Goal: Transaction & Acquisition: Purchase product/service

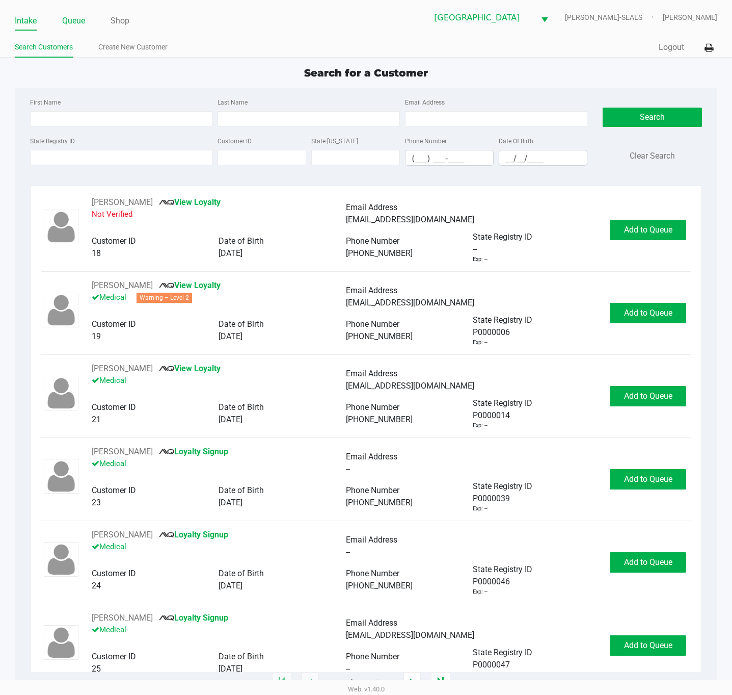
click at [67, 22] on link "Queue" at bounding box center [73, 21] width 23 height 14
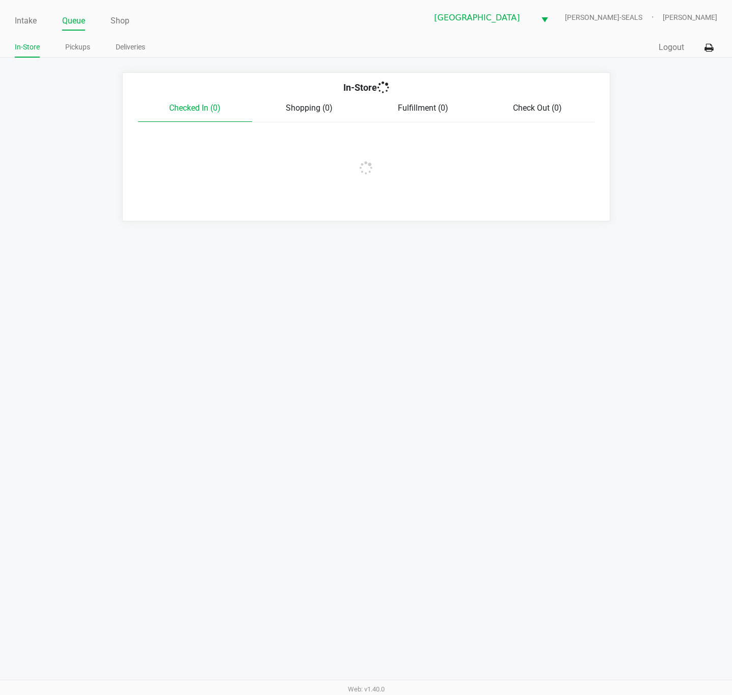
click at [73, 41] on link "Pickups" at bounding box center [77, 47] width 25 height 13
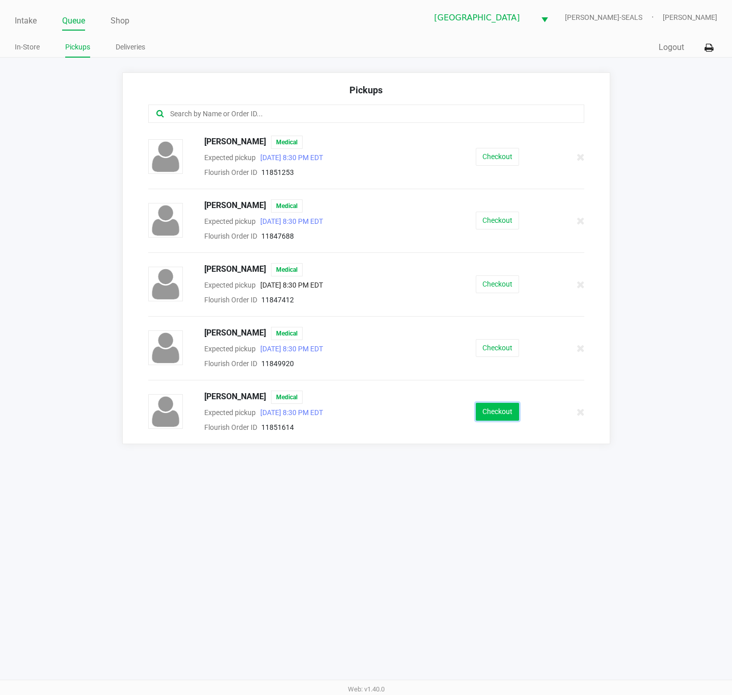
click at [507, 419] on button "Checkout" at bounding box center [497, 412] width 43 height 18
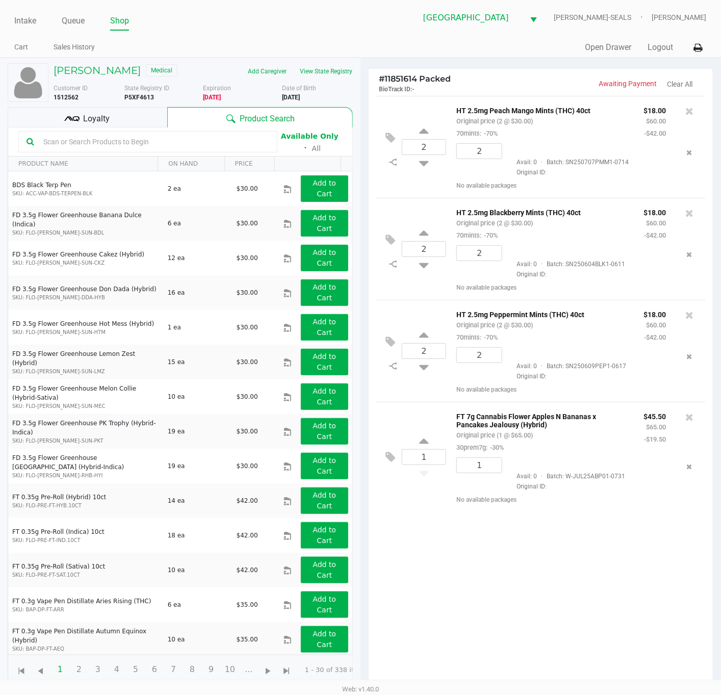
click at [505, 535] on div "2 HT 2.5mg Peach Mango Mints (THC) 40ct Original price (2 @ $30.00) 70mints: -7…" at bounding box center [541, 394] width 344 height 596
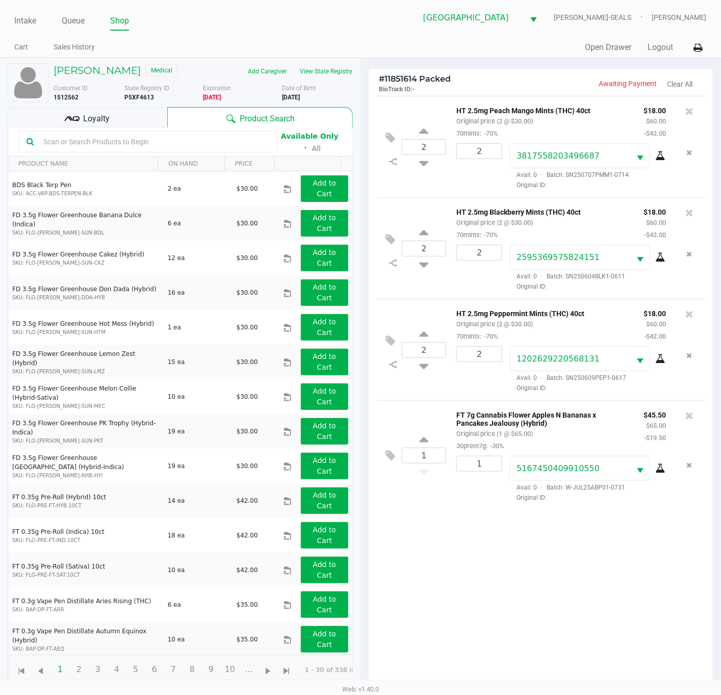
click at [135, 117] on div "[PERSON_NAME] Medical Add Caregiver View State Registry Customer ID 1512562 Sta…" at bounding box center [180, 374] width 345 height 632
click at [144, 127] on div "Loyalty" at bounding box center [88, 117] width 160 height 20
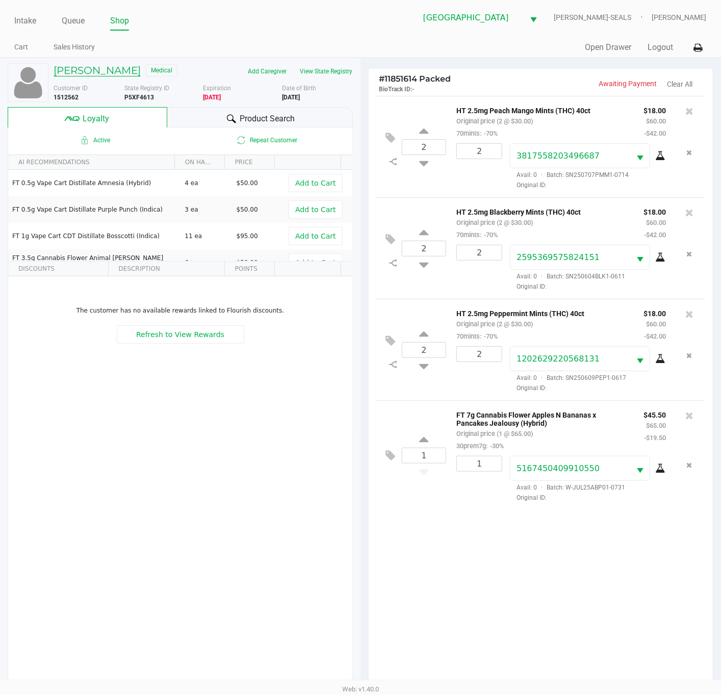
click at [104, 68] on h5 "[PERSON_NAME]" at bounding box center [97, 70] width 87 height 12
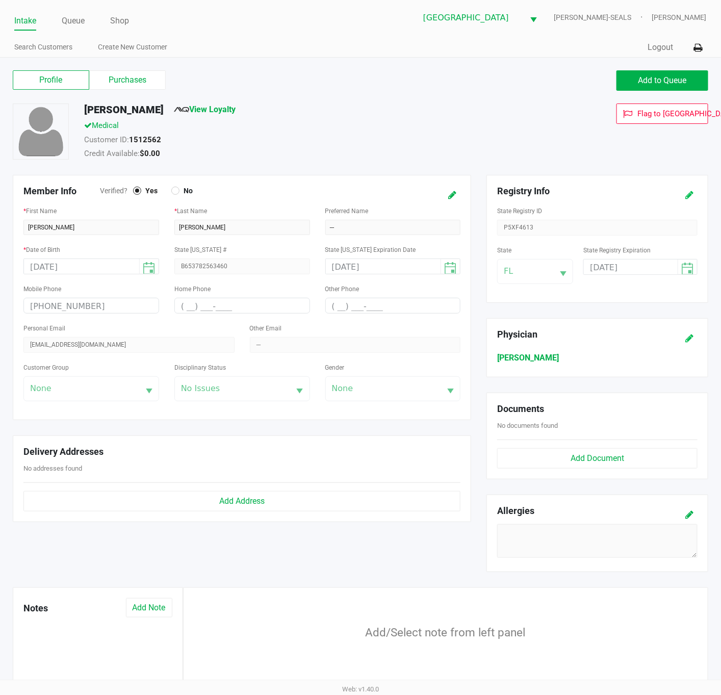
click at [687, 195] on icon at bounding box center [689, 195] width 8 height 7
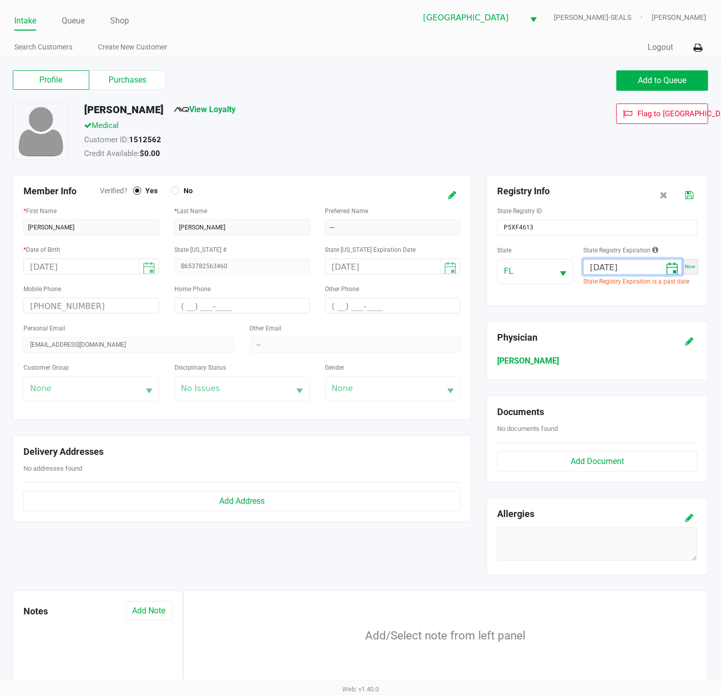
click at [626, 268] on input "[DATE]" at bounding box center [623, 267] width 78 height 16
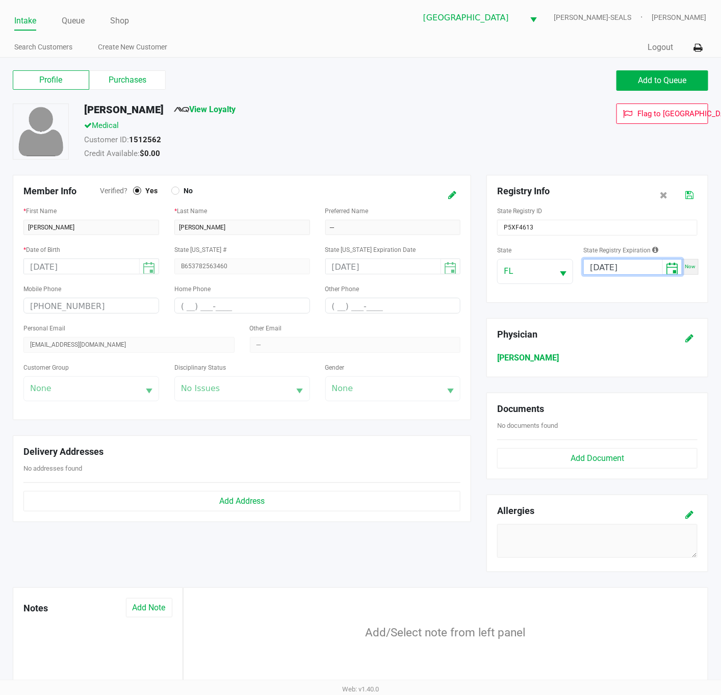
type input "[DATE]"
click at [690, 194] on icon at bounding box center [689, 195] width 8 height 7
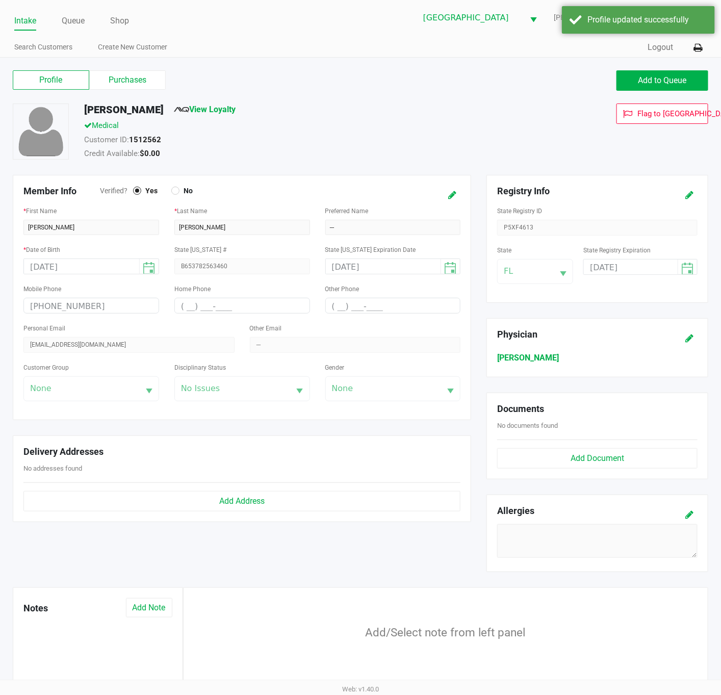
drag, startPoint x: 429, startPoint y: 134, endPoint x: 164, endPoint y: 67, distance: 272.7
click at [426, 133] on div "[PERSON_NAME] View Loyalty Medical Customer ID: 1512562 Credit Available: $0.00" at bounding box center [289, 132] width 426 height 59
click at [132, 73] on label "Purchases" at bounding box center [127, 79] width 76 height 19
click at [0, 0] on 1 "Purchases" at bounding box center [0, 0] width 0 height 0
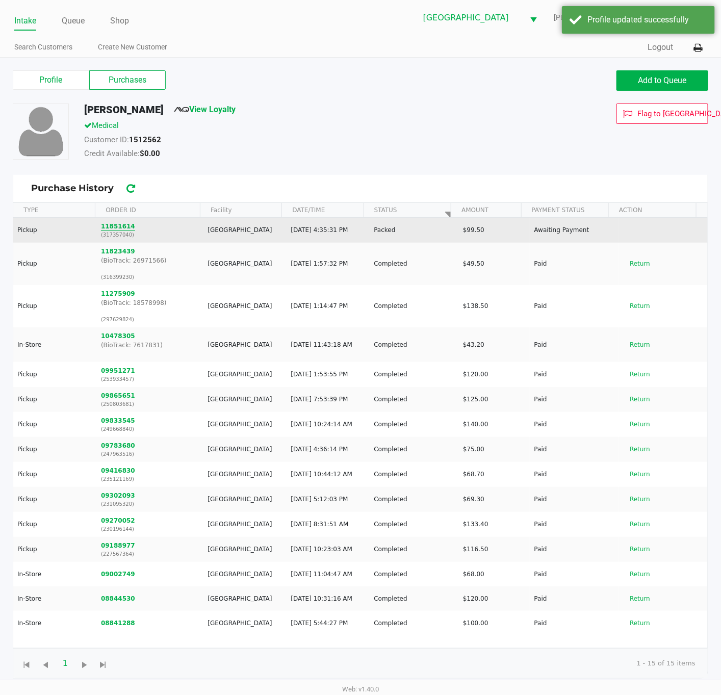
click at [122, 231] on button "11851614" at bounding box center [118, 226] width 34 height 9
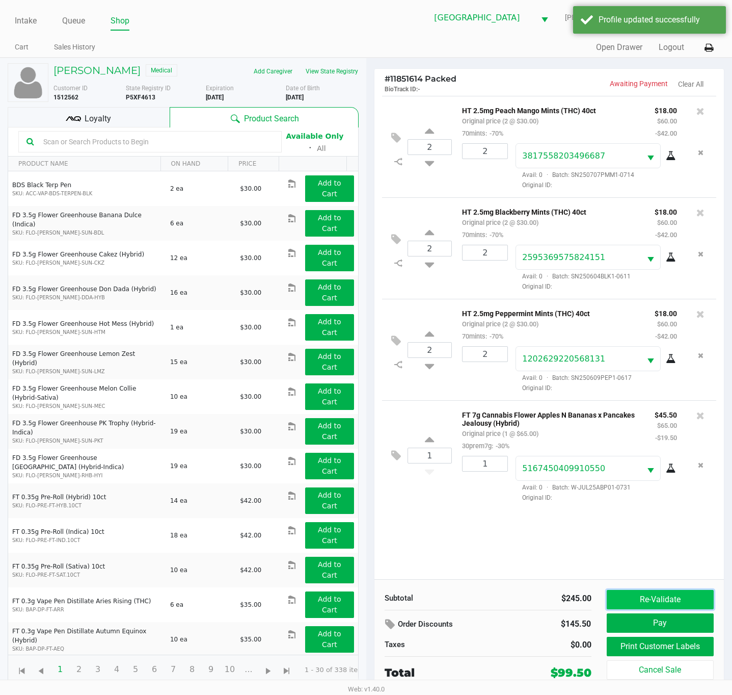
click at [647, 596] on button "Re-Validate" at bounding box center [661, 599] width 108 height 19
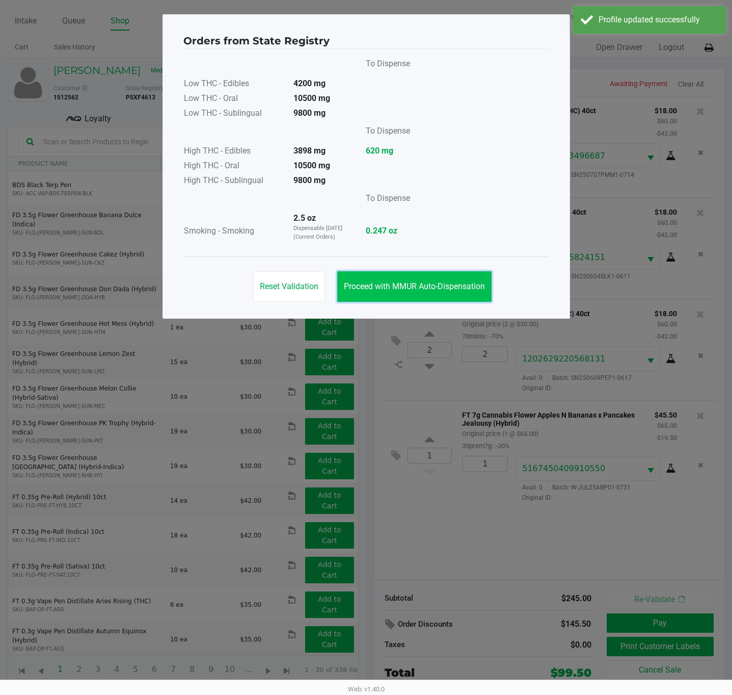
click at [431, 285] on span "Proceed with MMUR Auto-Dispensation" at bounding box center [414, 286] width 141 height 10
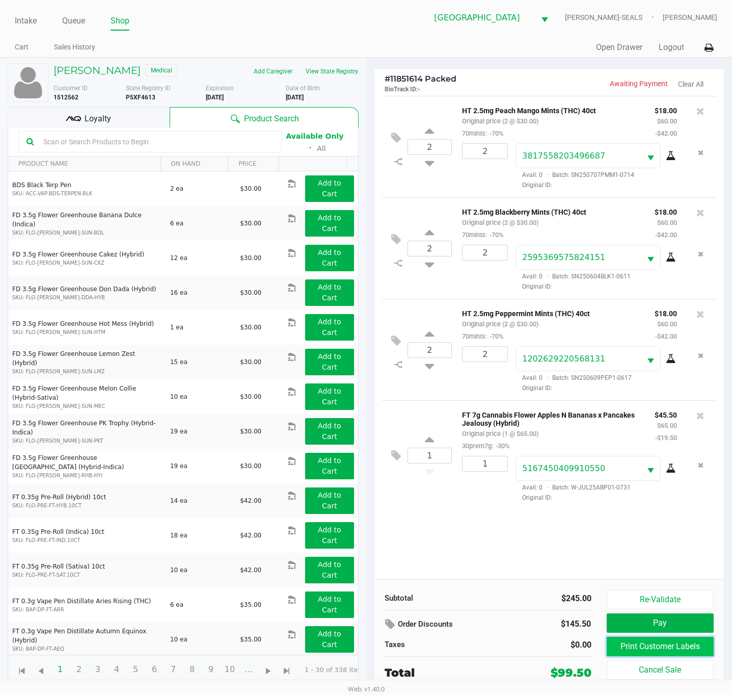
click at [684, 649] on button "Print Customer Labels" at bounding box center [661, 646] width 108 height 19
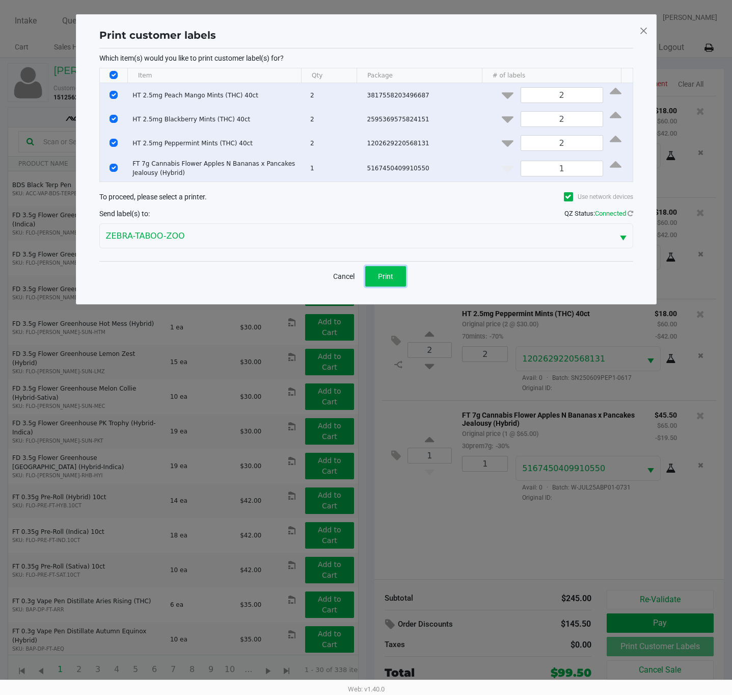
click at [381, 275] on span "Print" at bounding box center [385, 276] width 15 height 8
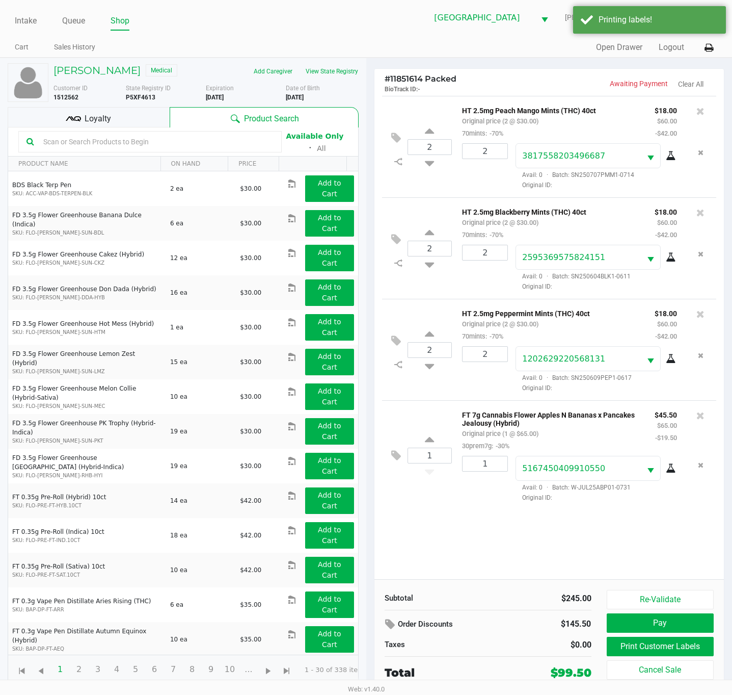
click at [142, 111] on div "Loyalty" at bounding box center [89, 117] width 162 height 20
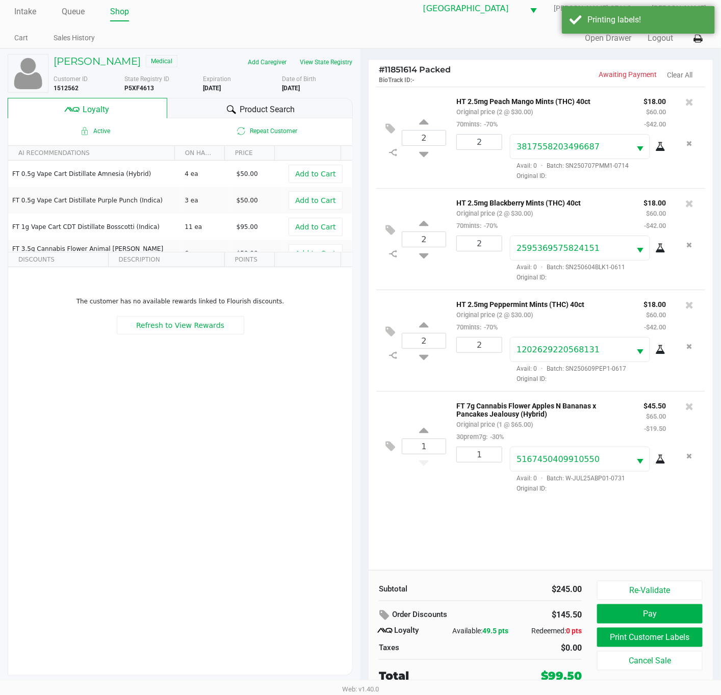
scroll to position [11, 0]
click at [611, 615] on button "Pay" at bounding box center [650, 613] width 106 height 19
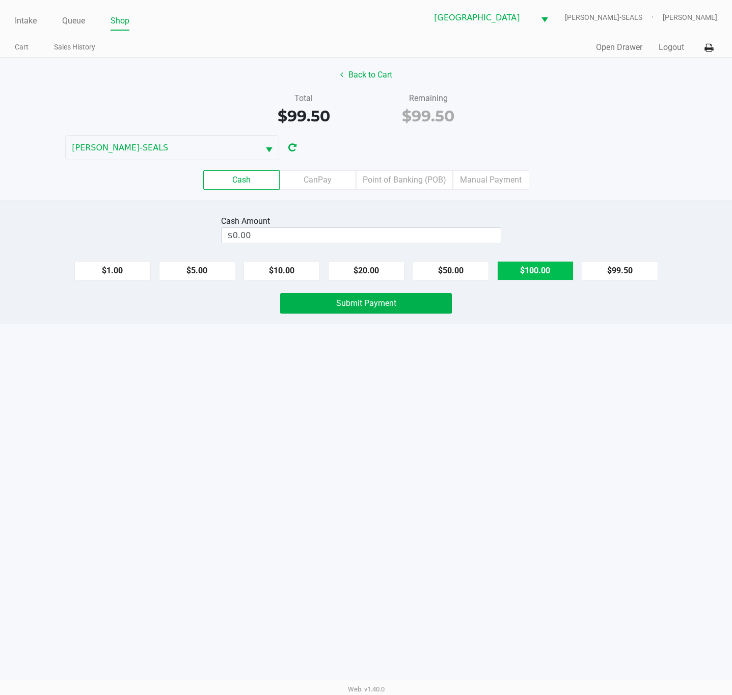
click at [560, 274] on button "$100.00" at bounding box center [535, 270] width 76 height 19
type input "$100.00"
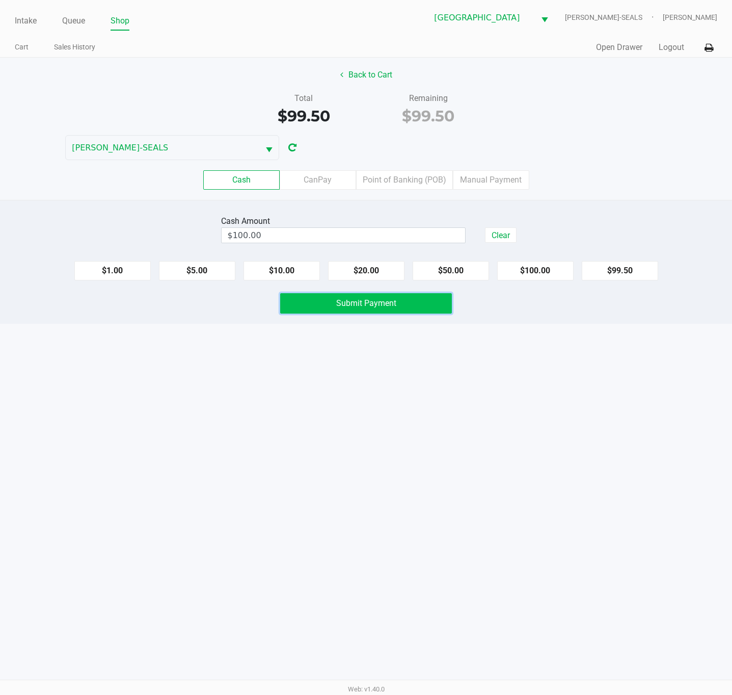
click at [416, 309] on button "Submit Payment" at bounding box center [366, 303] width 172 height 20
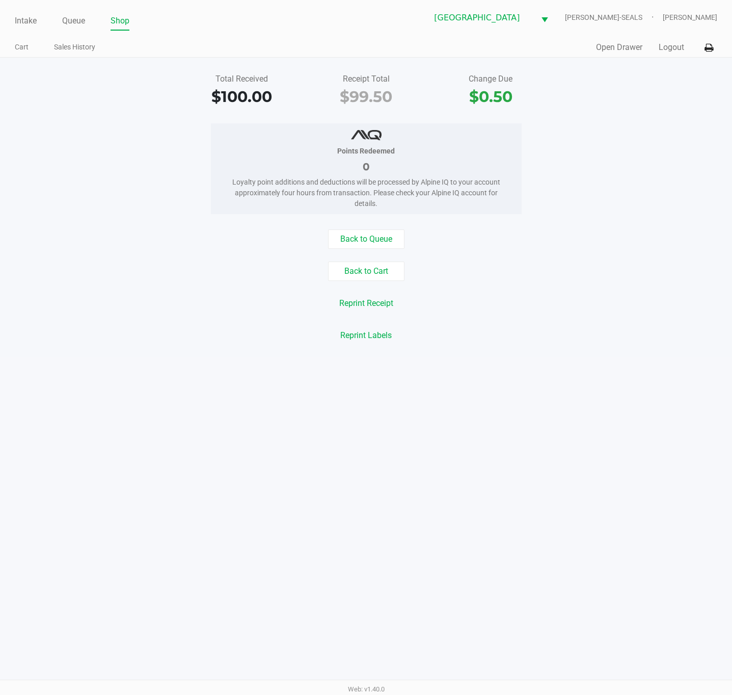
click at [680, 40] on div "Quick Sale Open Drawer Logout" at bounding box center [542, 47] width 352 height 19
click at [679, 46] on button "Logout" at bounding box center [671, 47] width 25 height 12
